Goal: Task Accomplishment & Management: Manage account settings

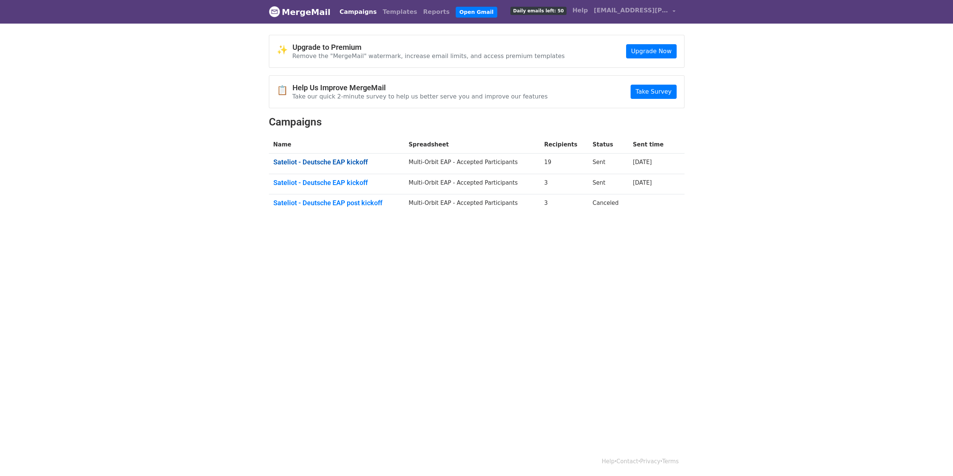
click at [338, 161] on link "Sateliot - Deutsche EAP kickoff" at bounding box center [336, 162] width 127 height 8
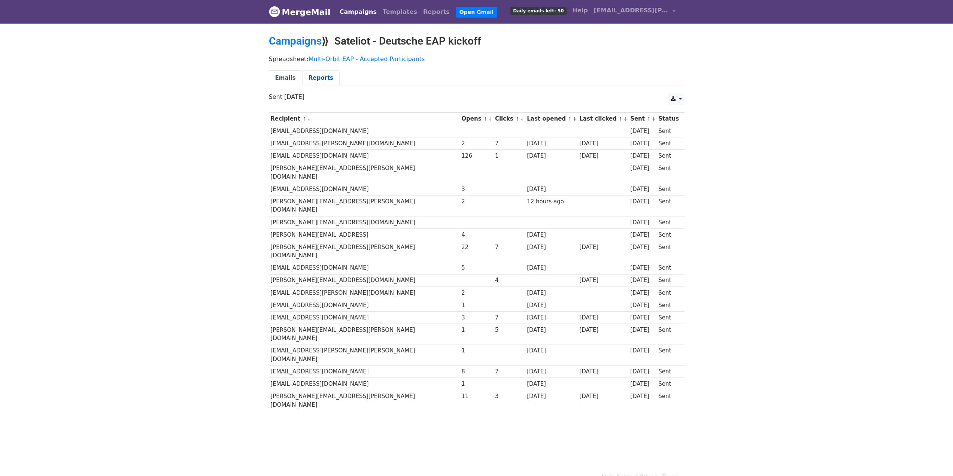
click at [316, 79] on link "Reports" at bounding box center [320, 77] width 37 height 15
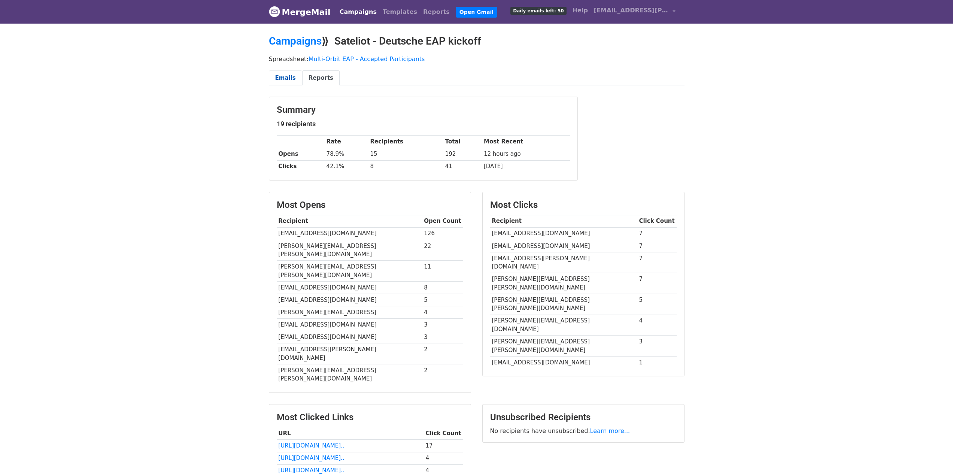
click at [285, 81] on link "Emails" at bounding box center [285, 77] width 33 height 15
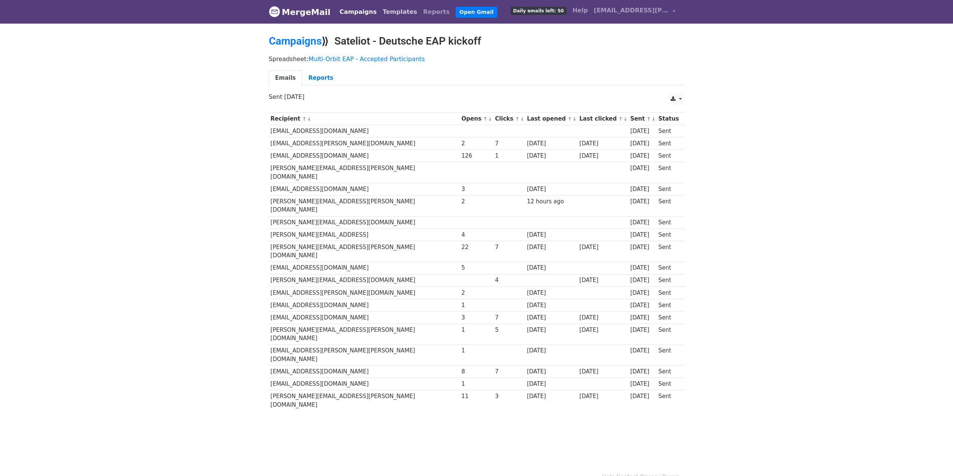
click at [382, 14] on link "Templates" at bounding box center [400, 11] width 40 height 15
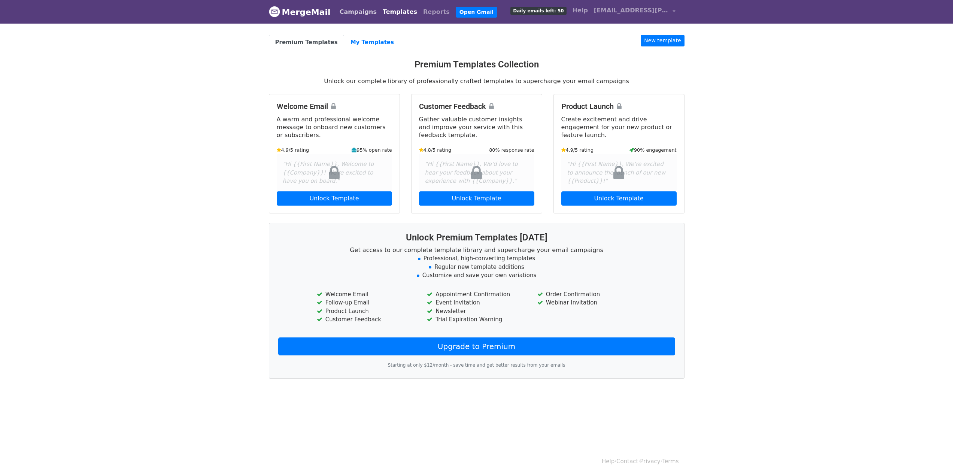
click at [338, 14] on link "Campaigns" at bounding box center [358, 11] width 43 height 15
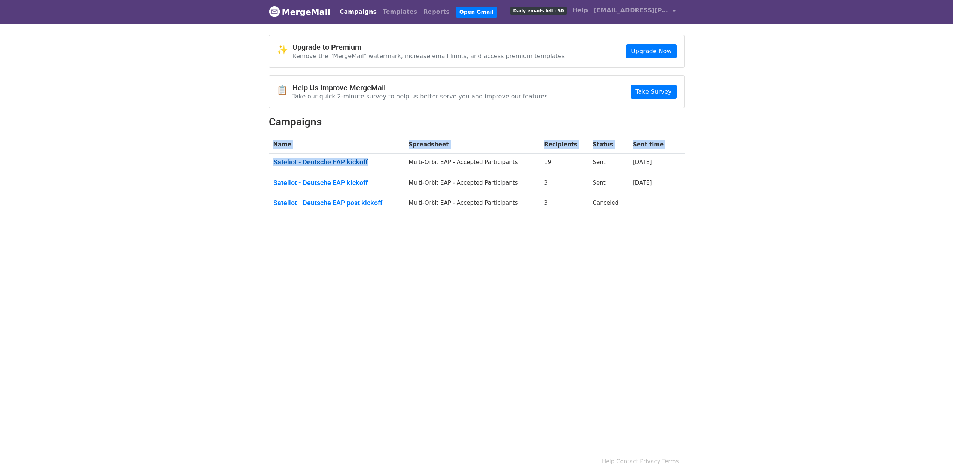
drag, startPoint x: 260, startPoint y: 160, endPoint x: 369, endPoint y: 165, distance: 108.4
click at [369, 165] on body "MergeMail Campaigns Templates Reports Open Gmail Daily emails left: 50 Help [EM…" at bounding box center [476, 133] width 953 height 266
copy div "Name Spreadsheet Recipients Status Sent time Sateliot - Deutsche EAP kickoff"
